Goal: Information Seeking & Learning: Learn about a topic

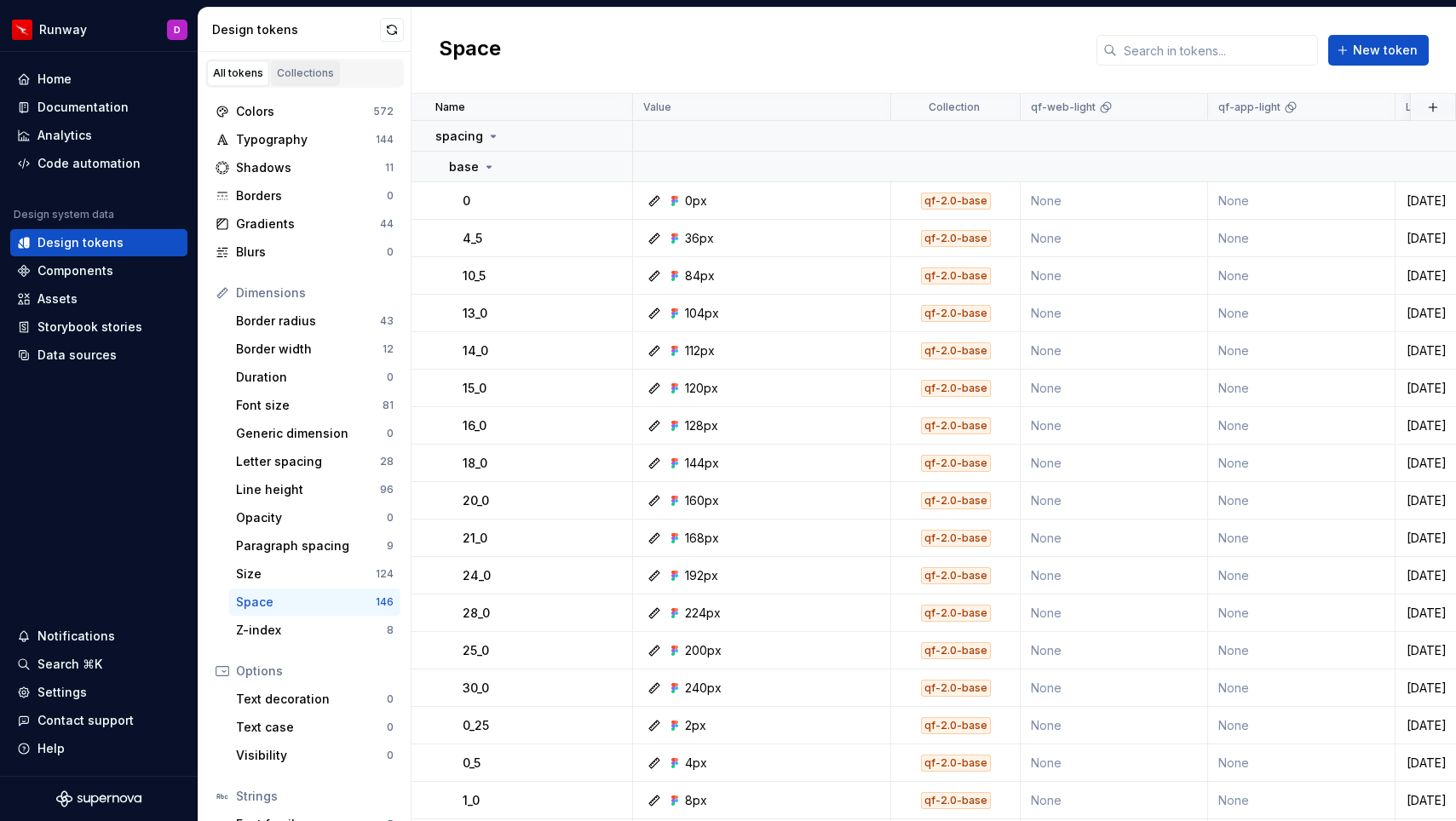
click at [296, 79] on div "Collections" at bounding box center [305, 73] width 57 height 13
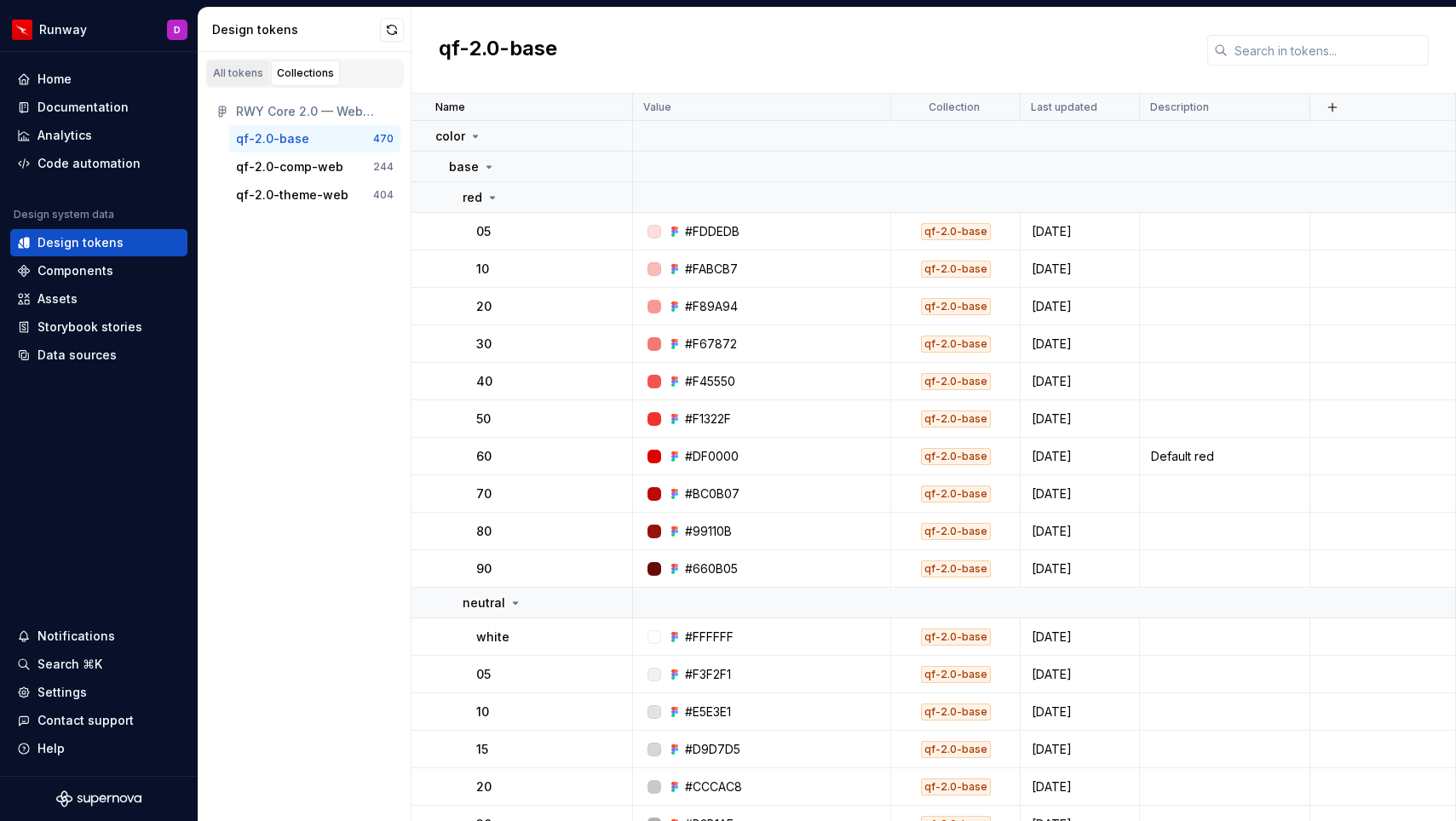
click at [230, 75] on div "All tokens" at bounding box center [238, 73] width 50 height 13
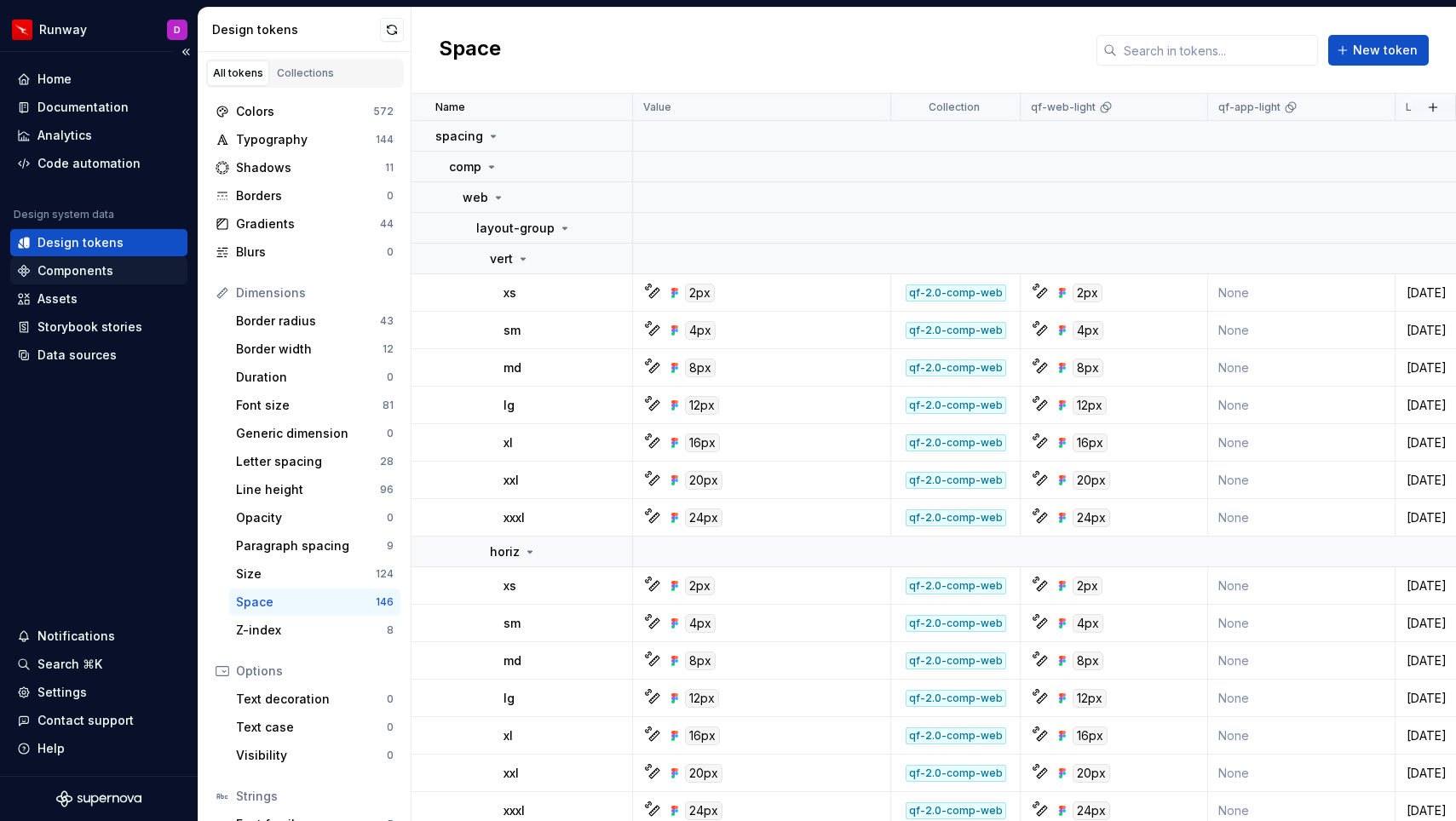
click at [73, 269] on div "Components" at bounding box center [75, 270] width 75 height 17
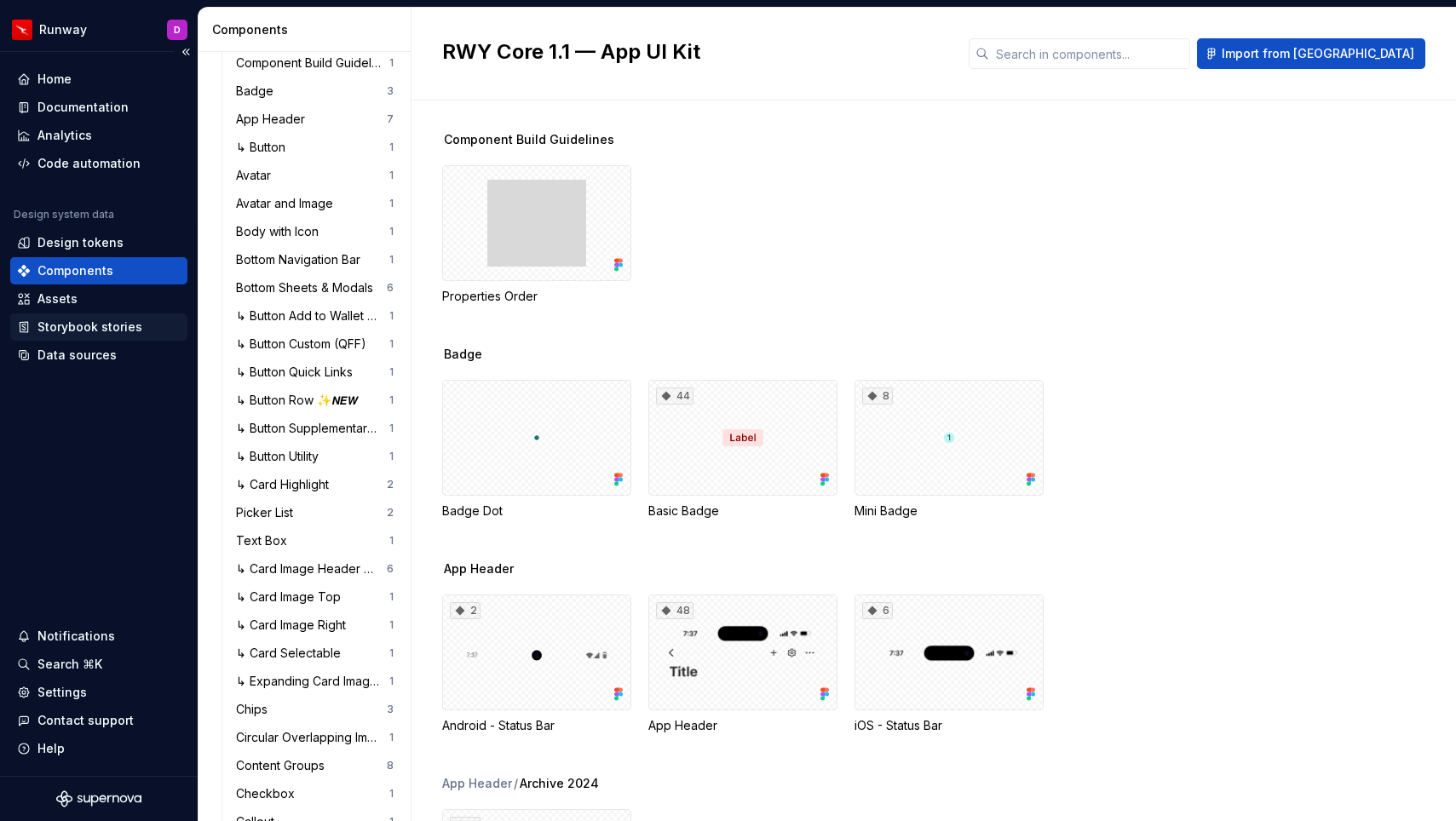
scroll to position [138, 0]
click at [82, 301] on div "Assets" at bounding box center [99, 298] width 163 height 17
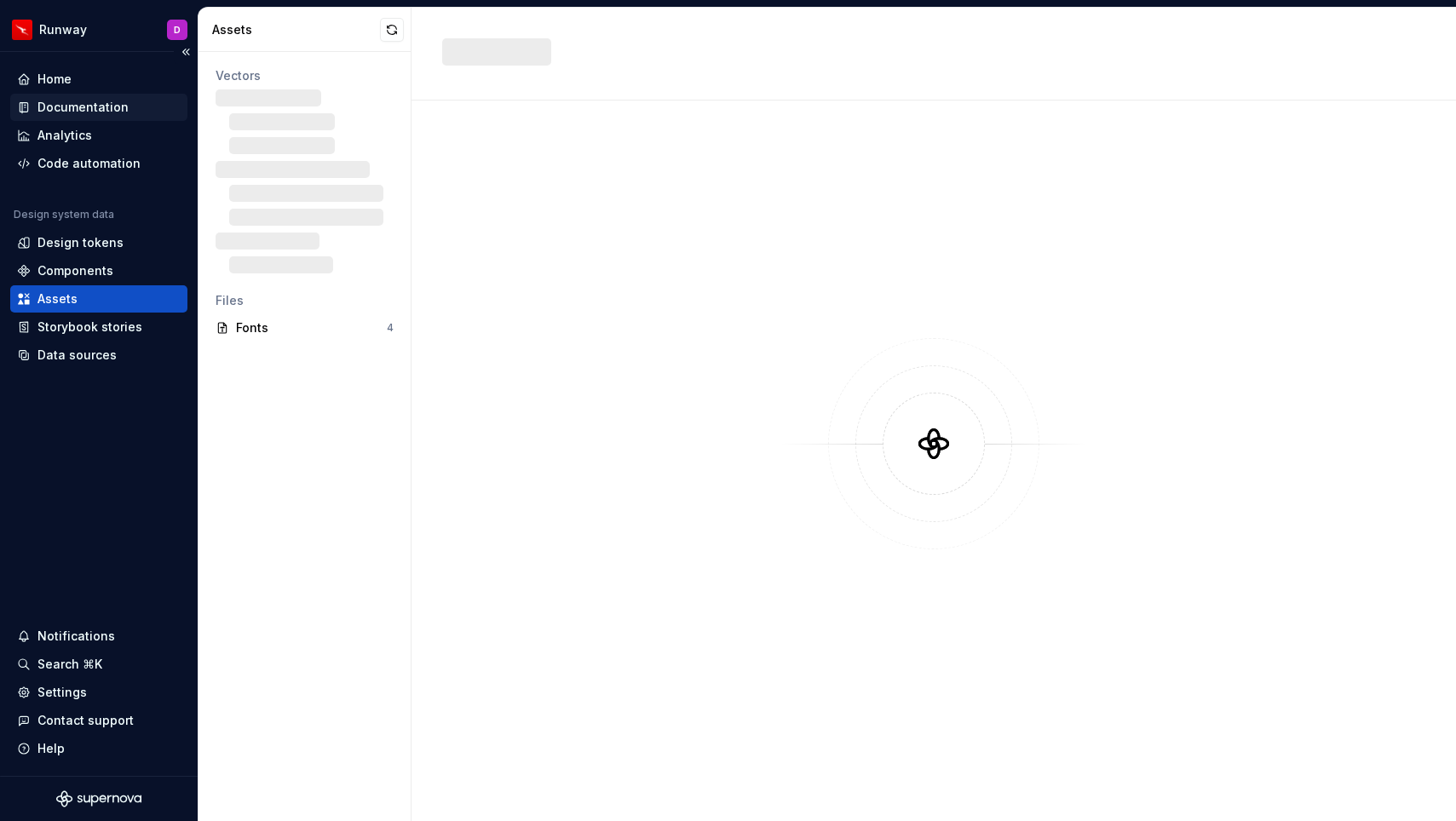
click at [97, 99] on div "Documentation" at bounding box center [83, 107] width 91 height 17
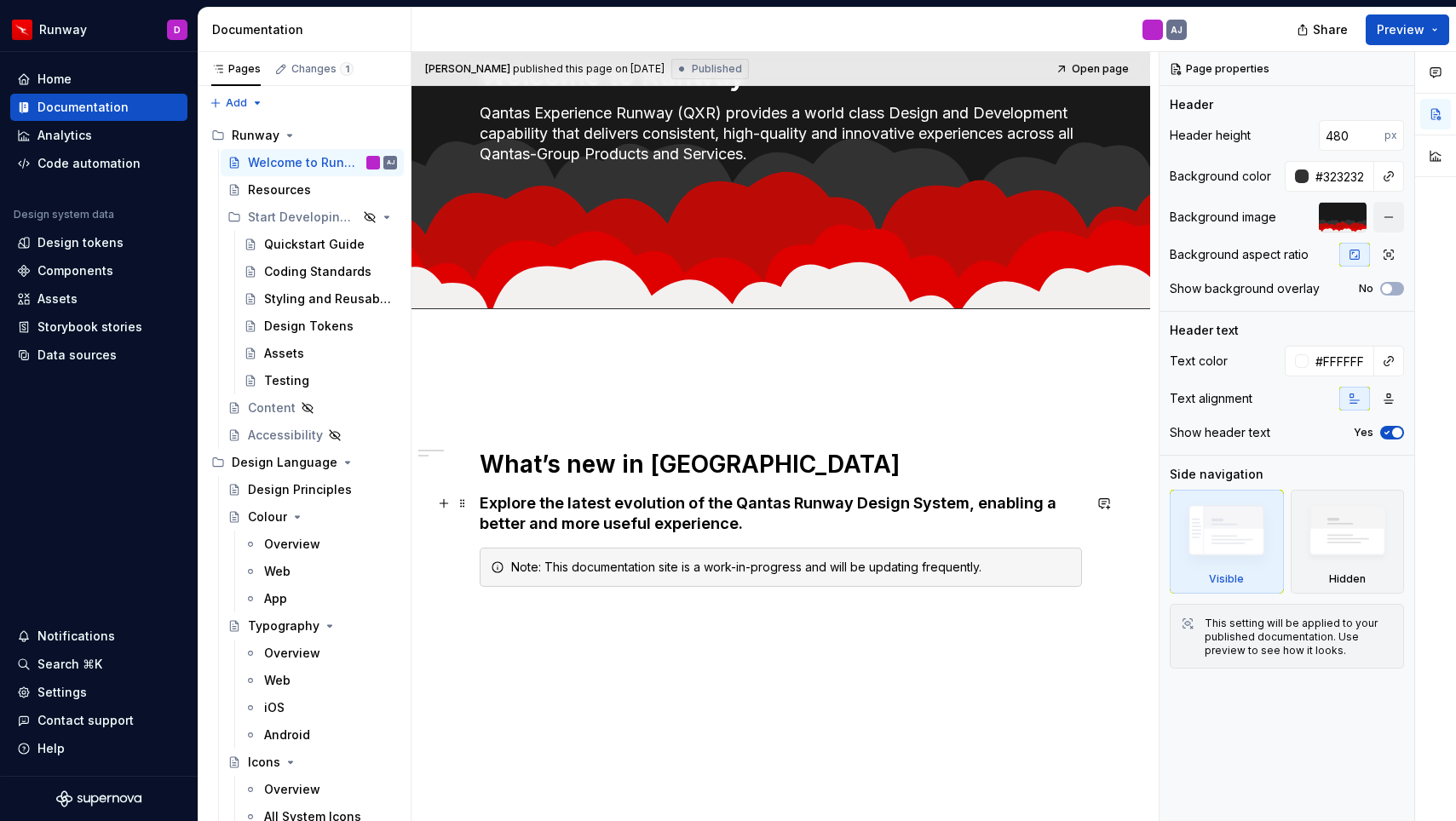
scroll to position [108, 0]
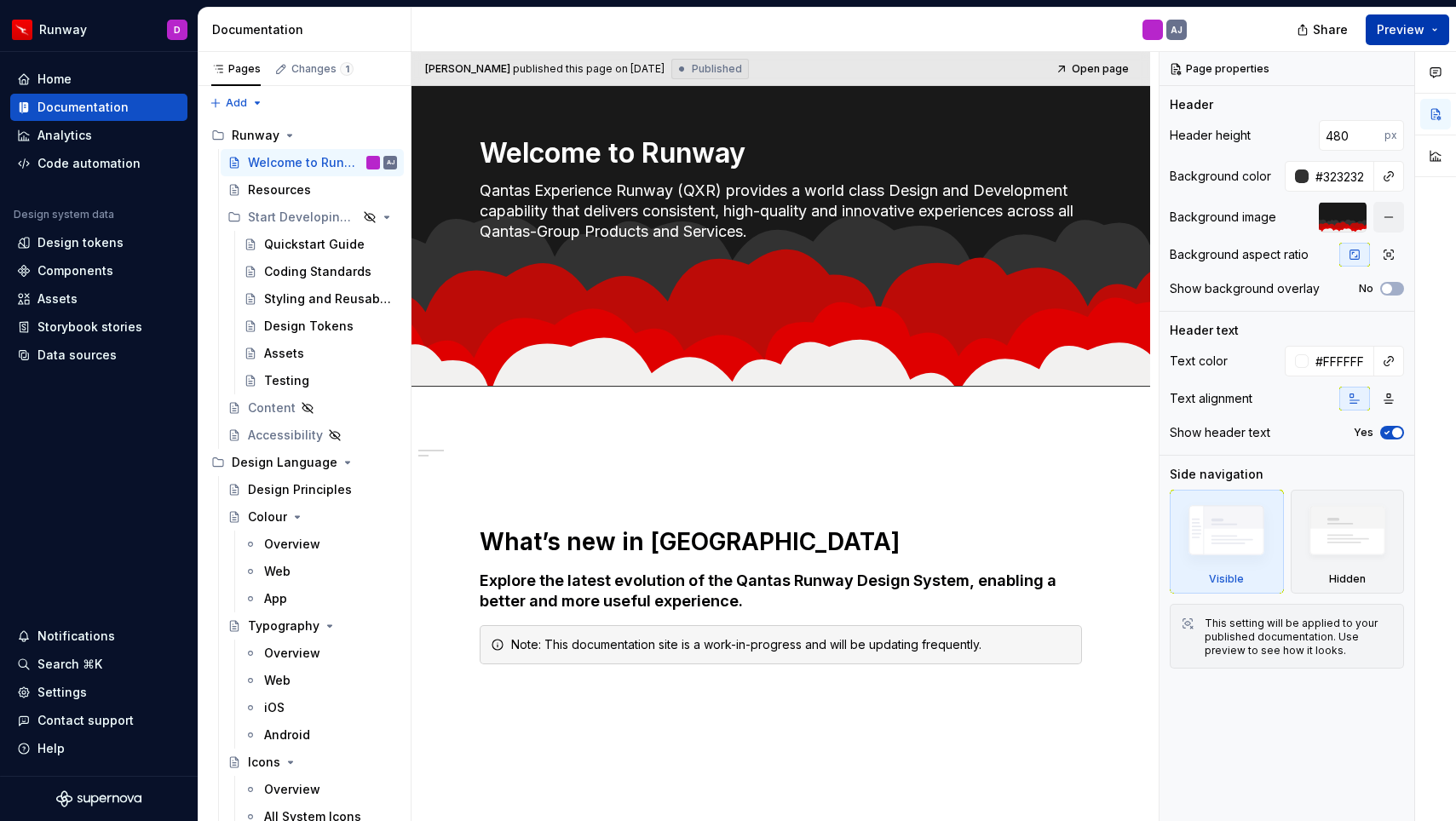
click at [1407, 34] on span "Preview" at bounding box center [1400, 30] width 48 height 17
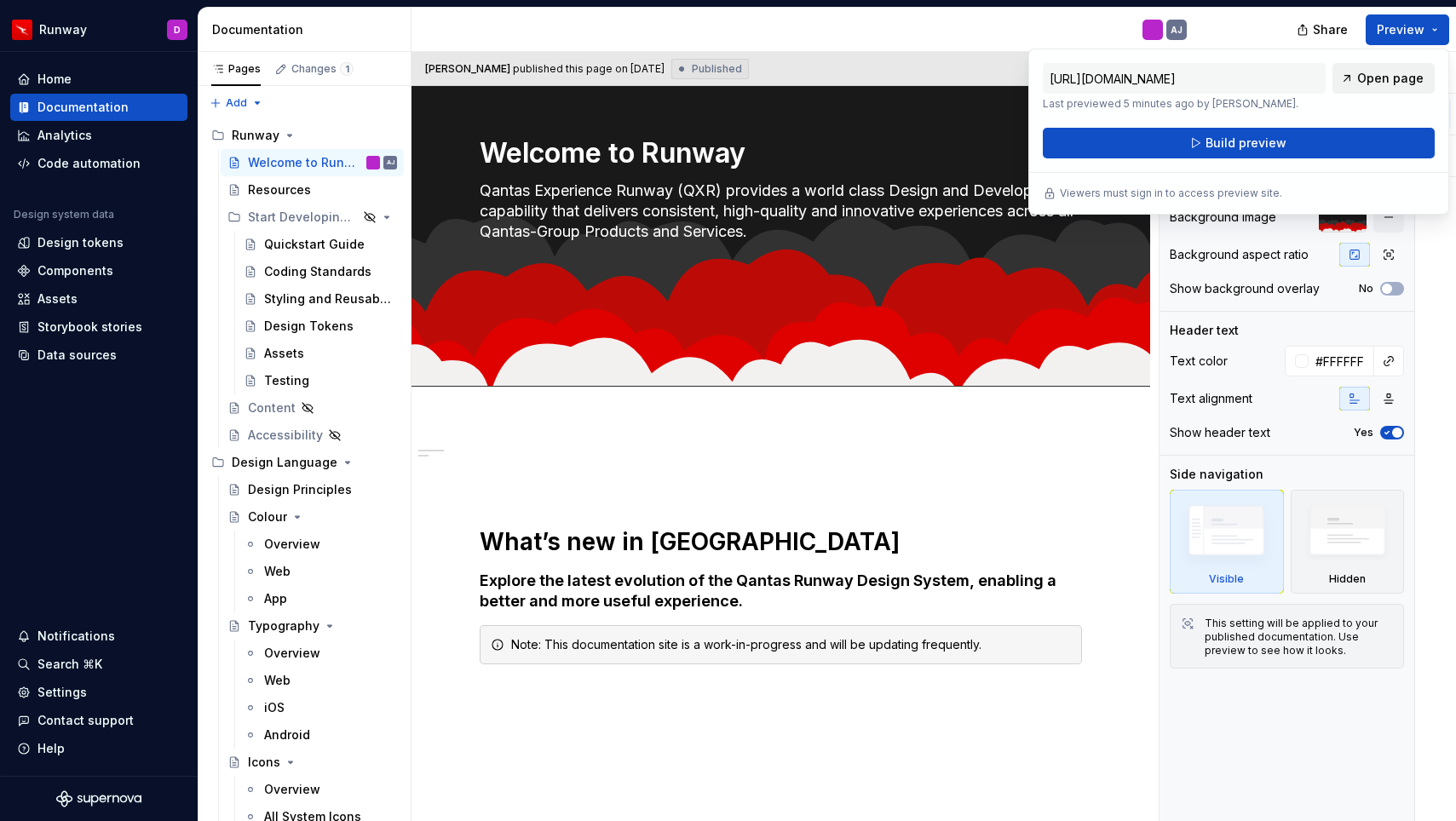
click at [1397, 84] on span "Open page" at bounding box center [1390, 78] width 66 height 17
click at [1082, 479] on p at bounding box center [781, 475] width 603 height 21
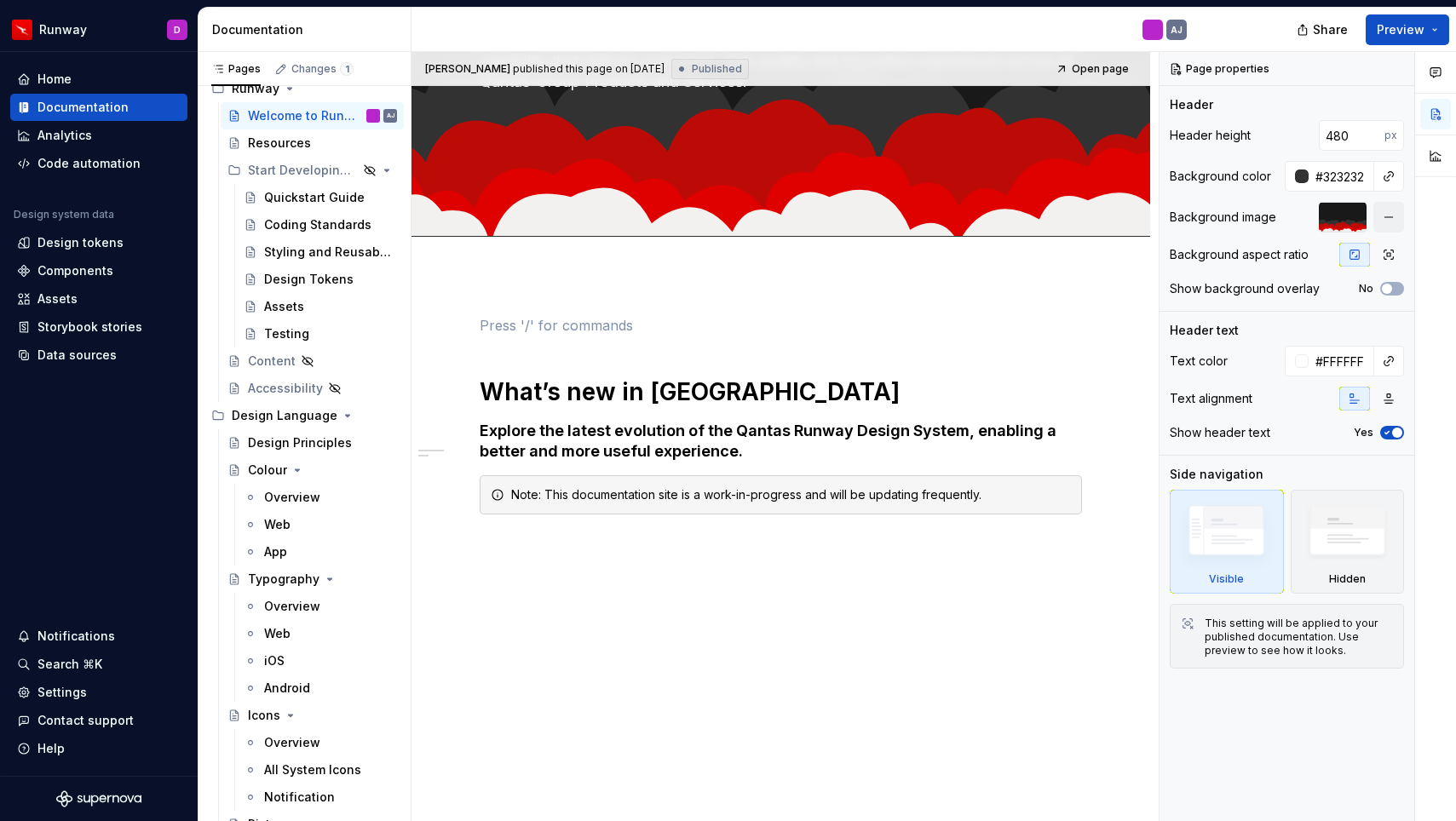
scroll to position [48, 0]
click at [1440, 34] on button "Preview" at bounding box center [1407, 30] width 84 height 31
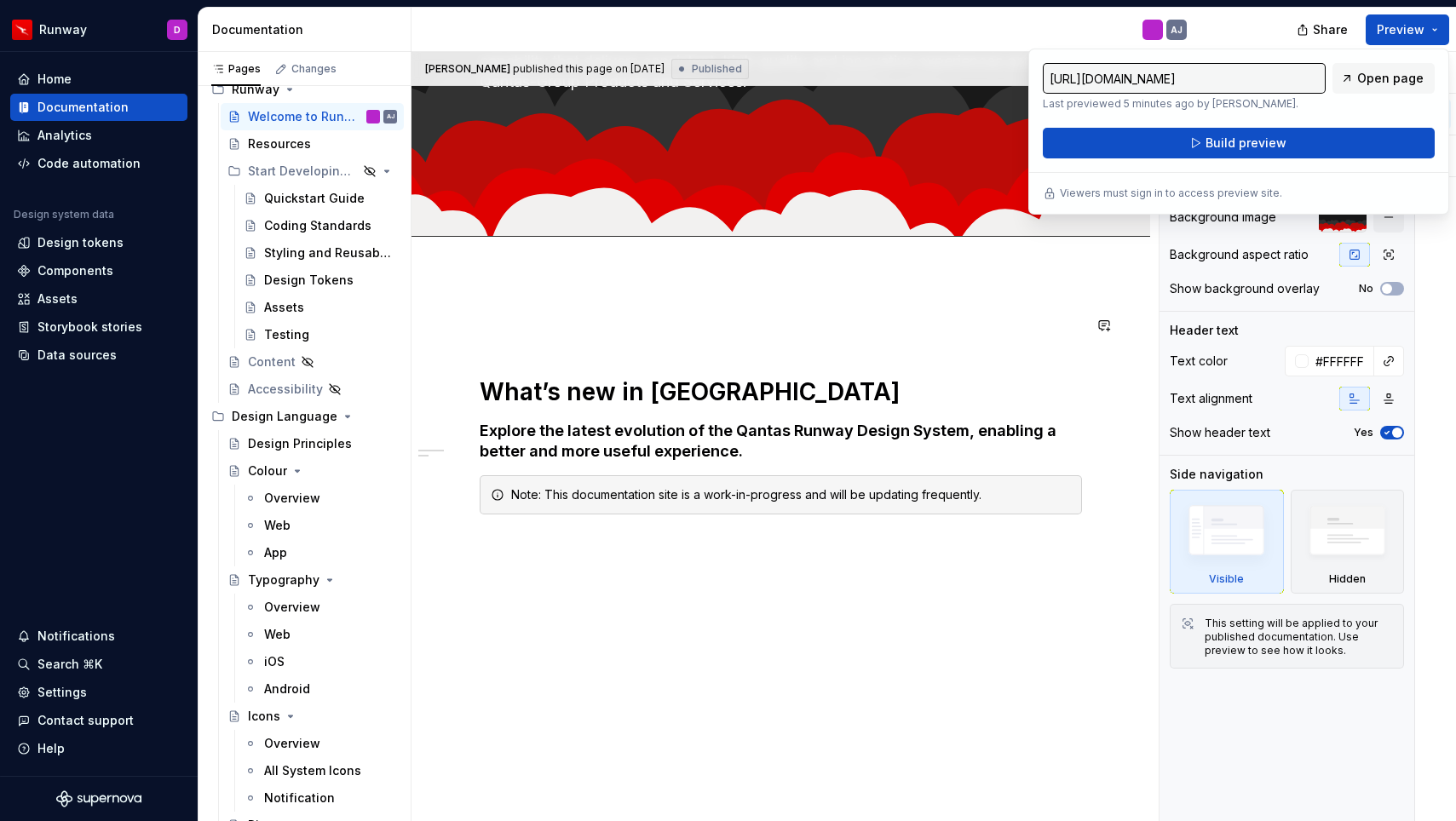
click at [1038, 339] on div "What’s new in Runway Explore the latest evolution of the Qantas Runway Design S…" at bounding box center [781, 435] width 603 height 240
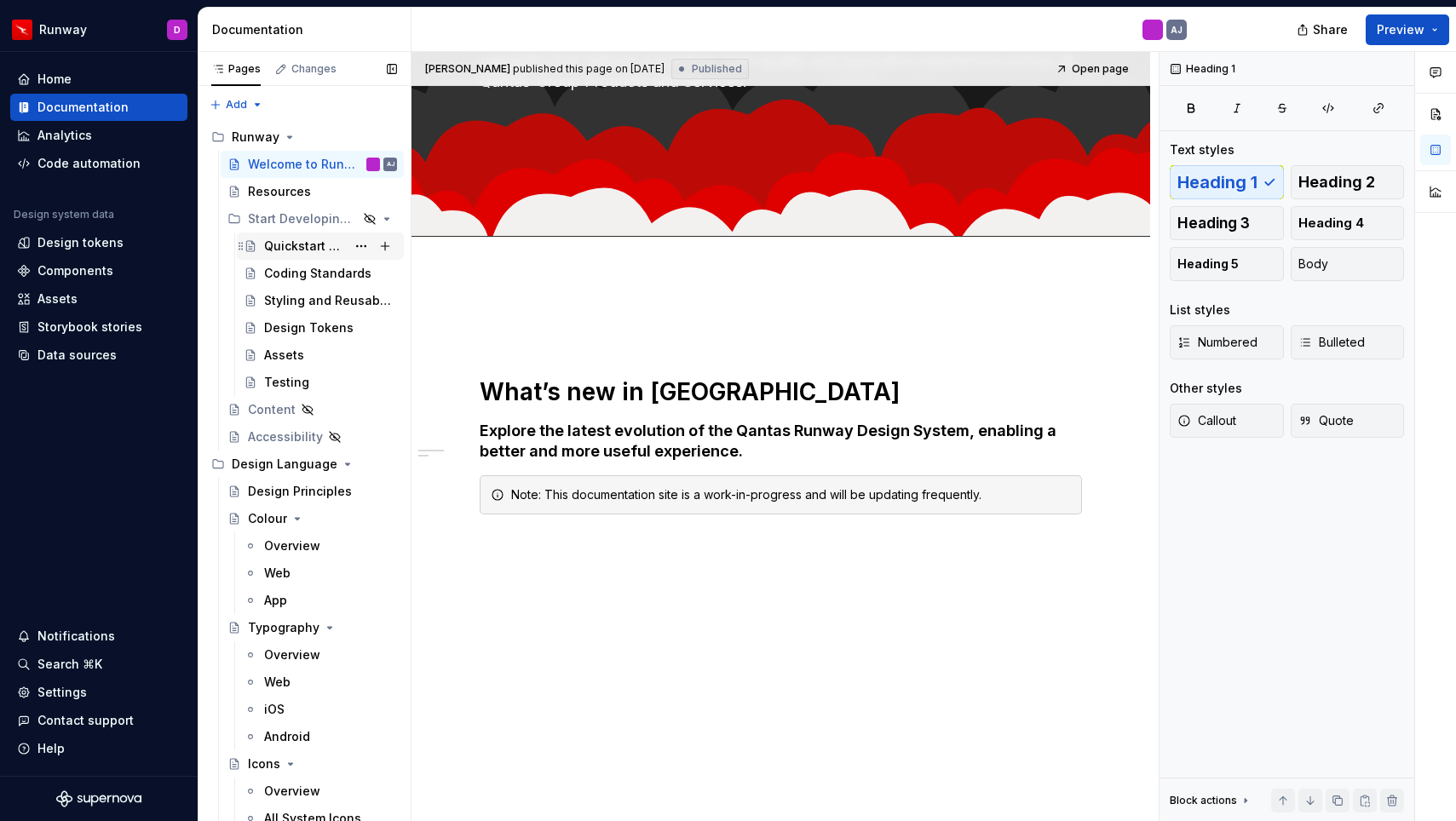
scroll to position [0, 0]
click at [287, 329] on div "Design Tokens" at bounding box center [304, 328] width 82 height 17
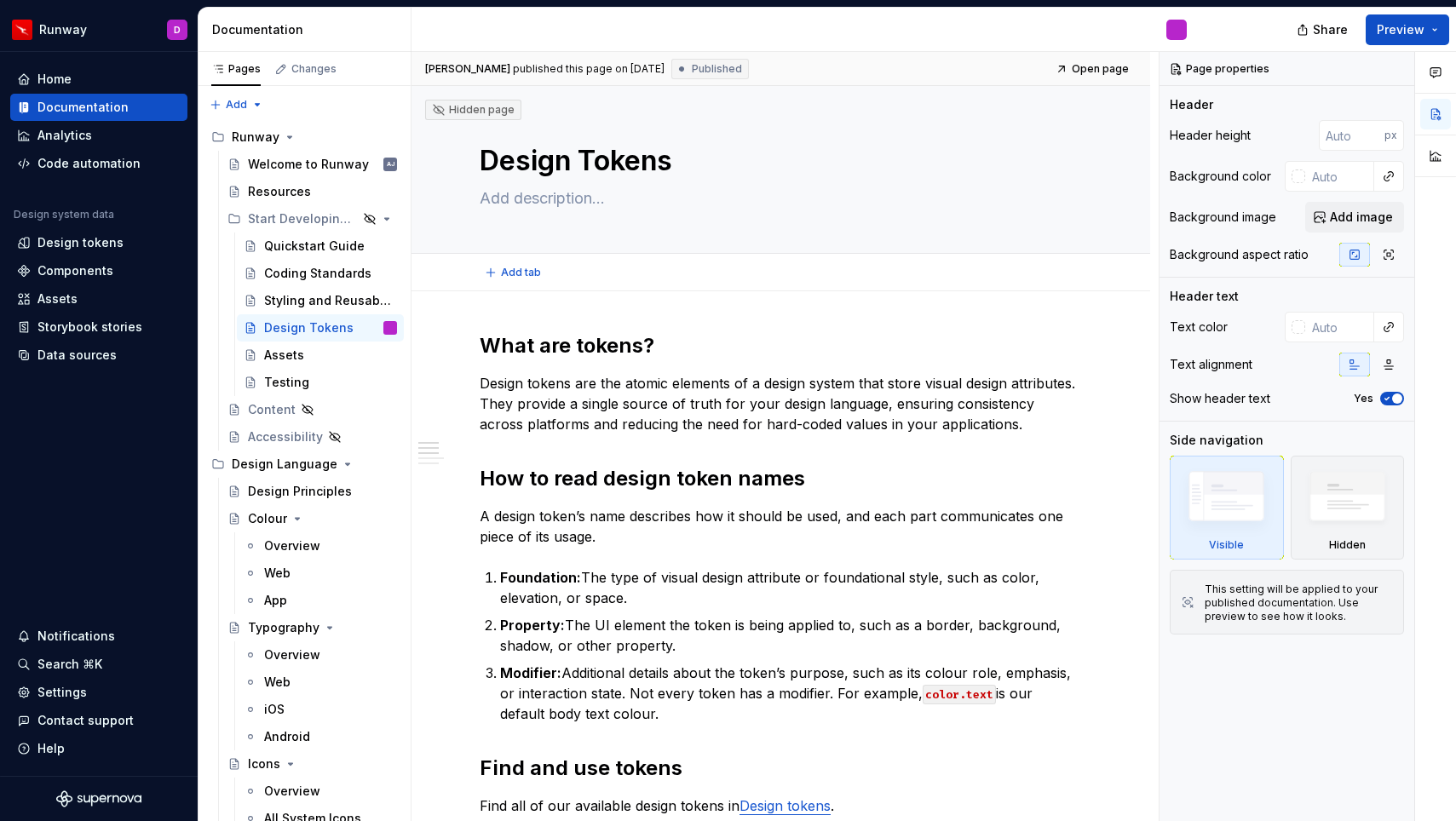
type textarea "*"
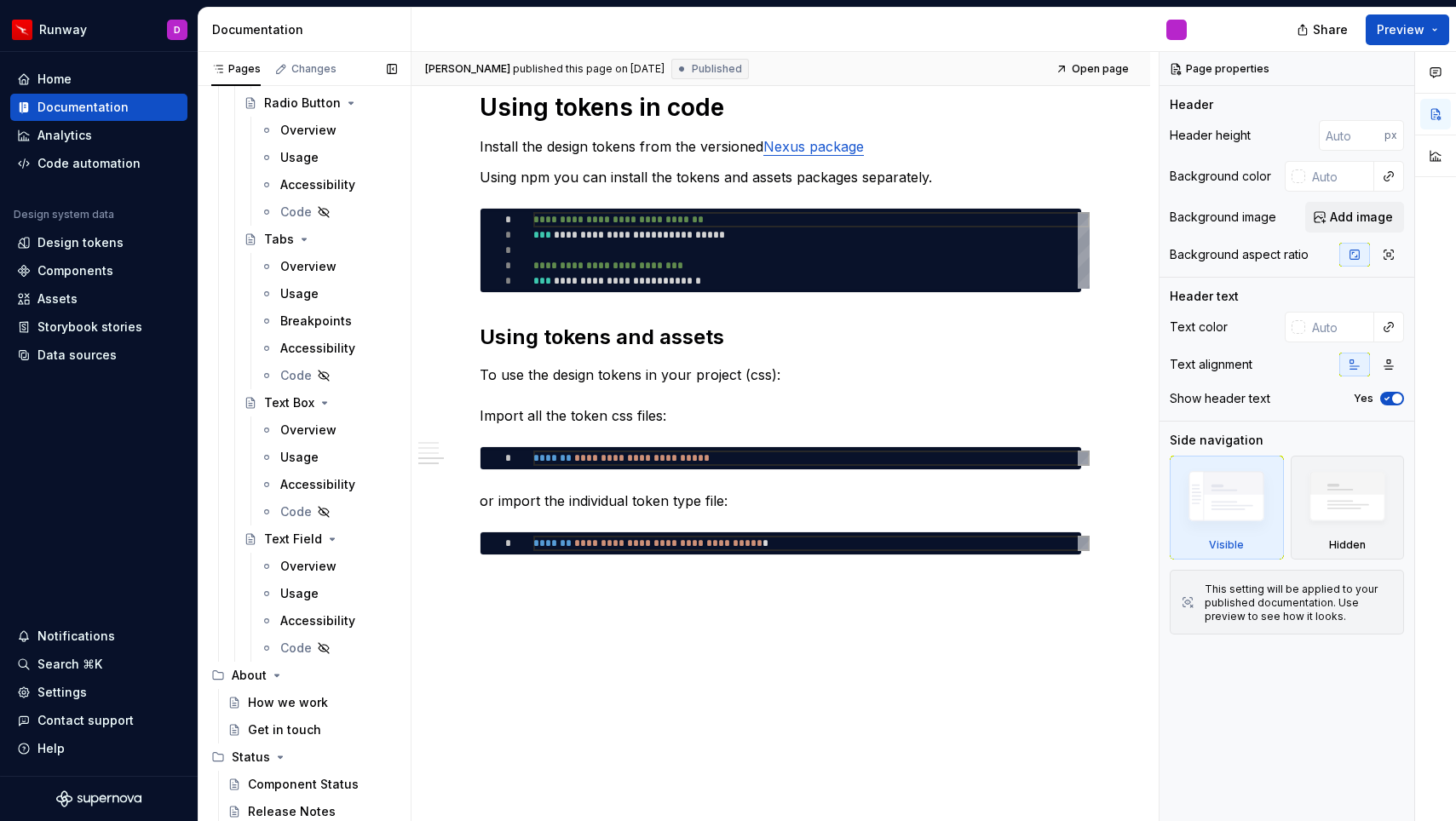
scroll to position [15028, 0]
